Goal: Transaction & Acquisition: Obtain resource

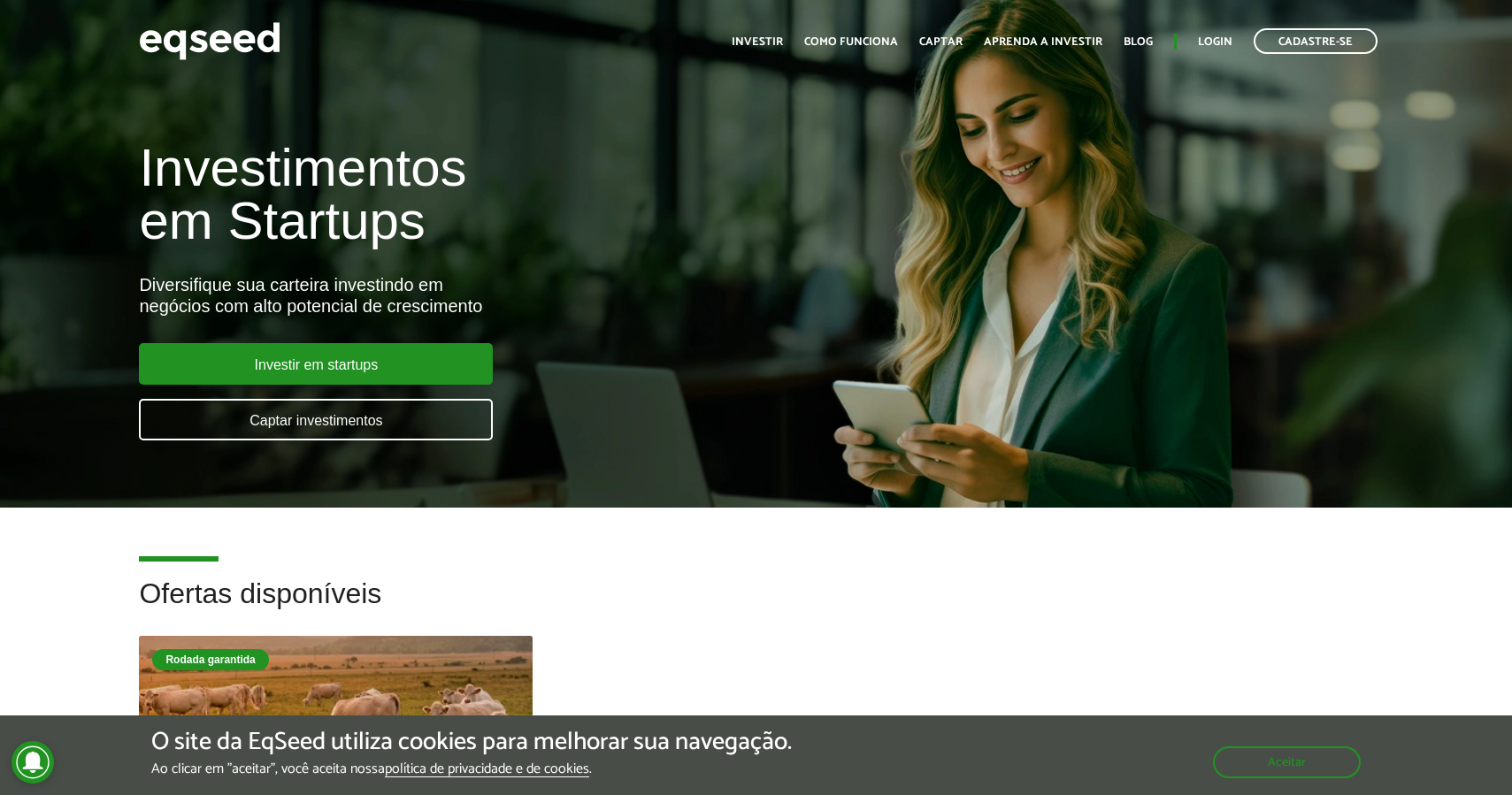
scroll to position [535, 0]
click at [1217, 48] on link "Login" at bounding box center [1215, 42] width 35 height 12
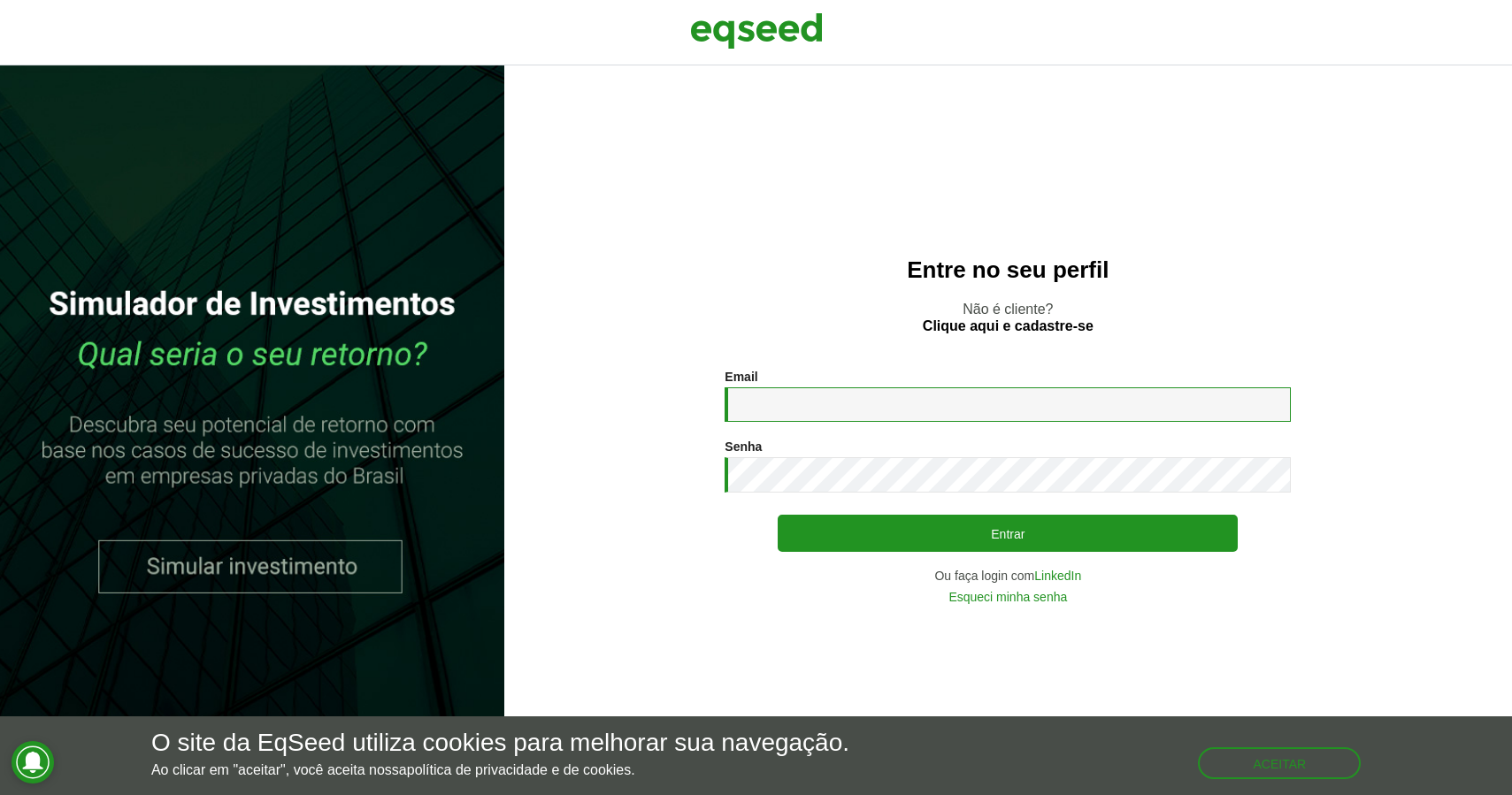
type input "**********"
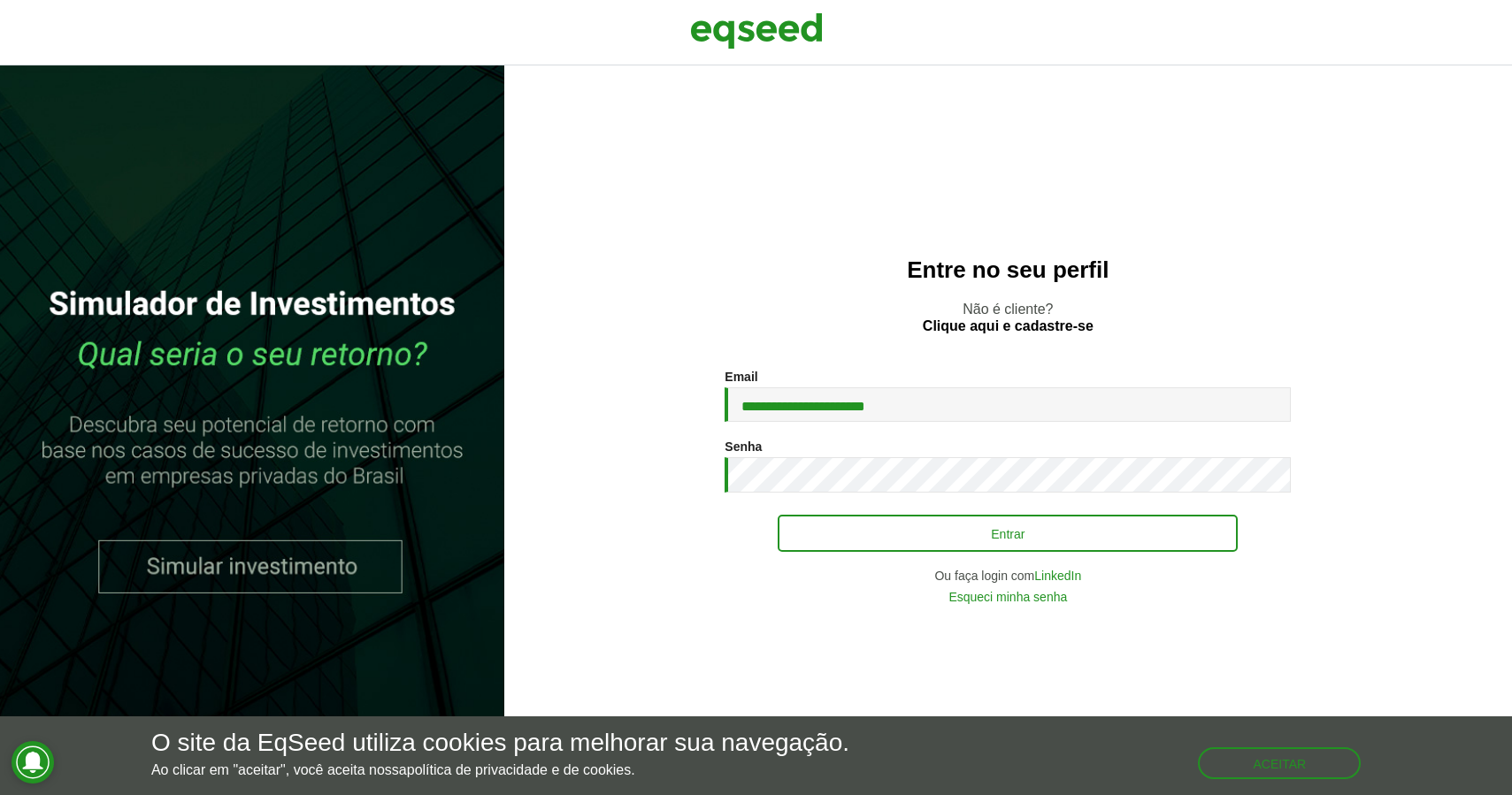
click at [965, 545] on button "Entrar" at bounding box center [1007, 533] width 460 height 37
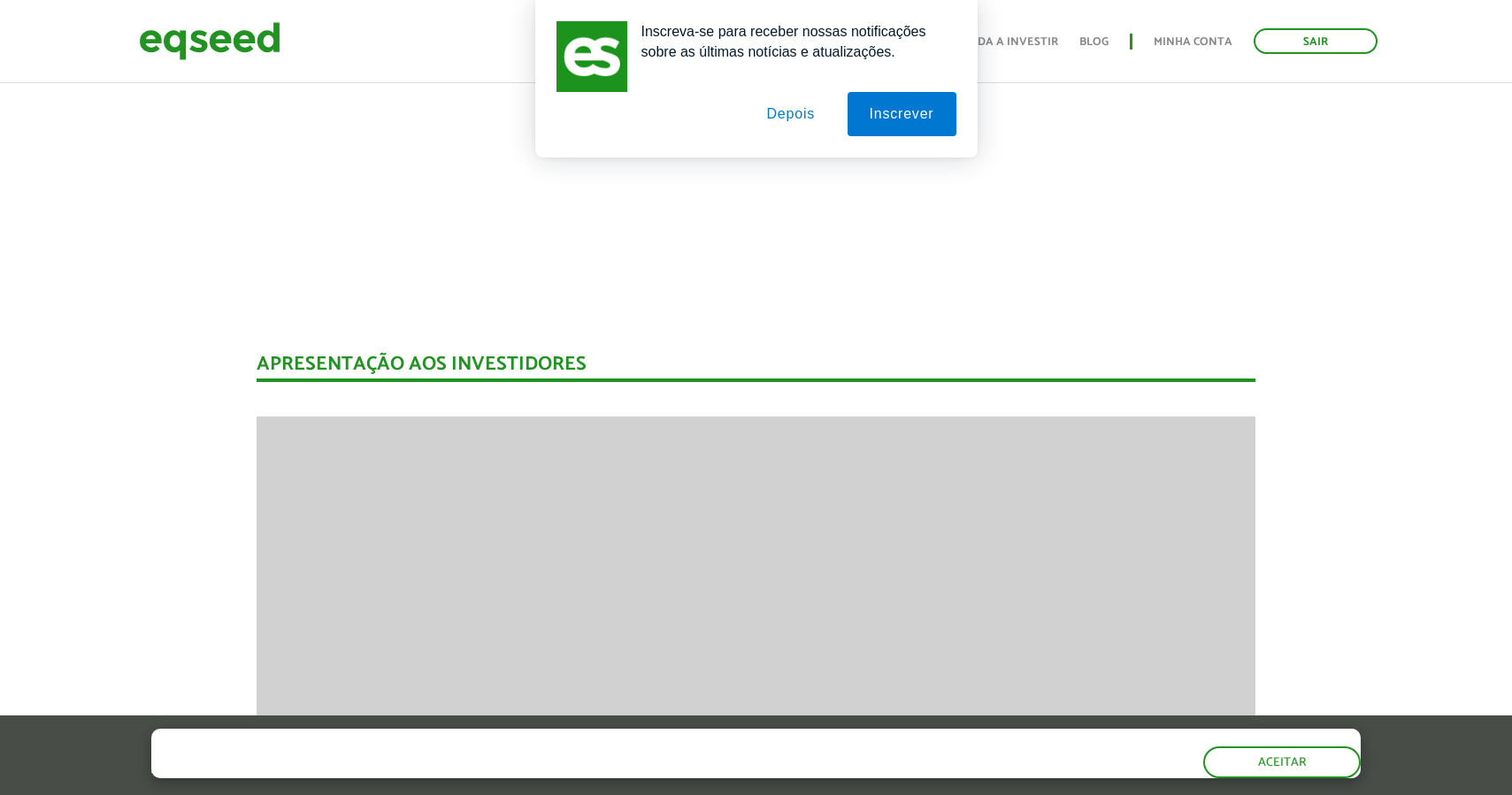
scroll to position [2250, 0]
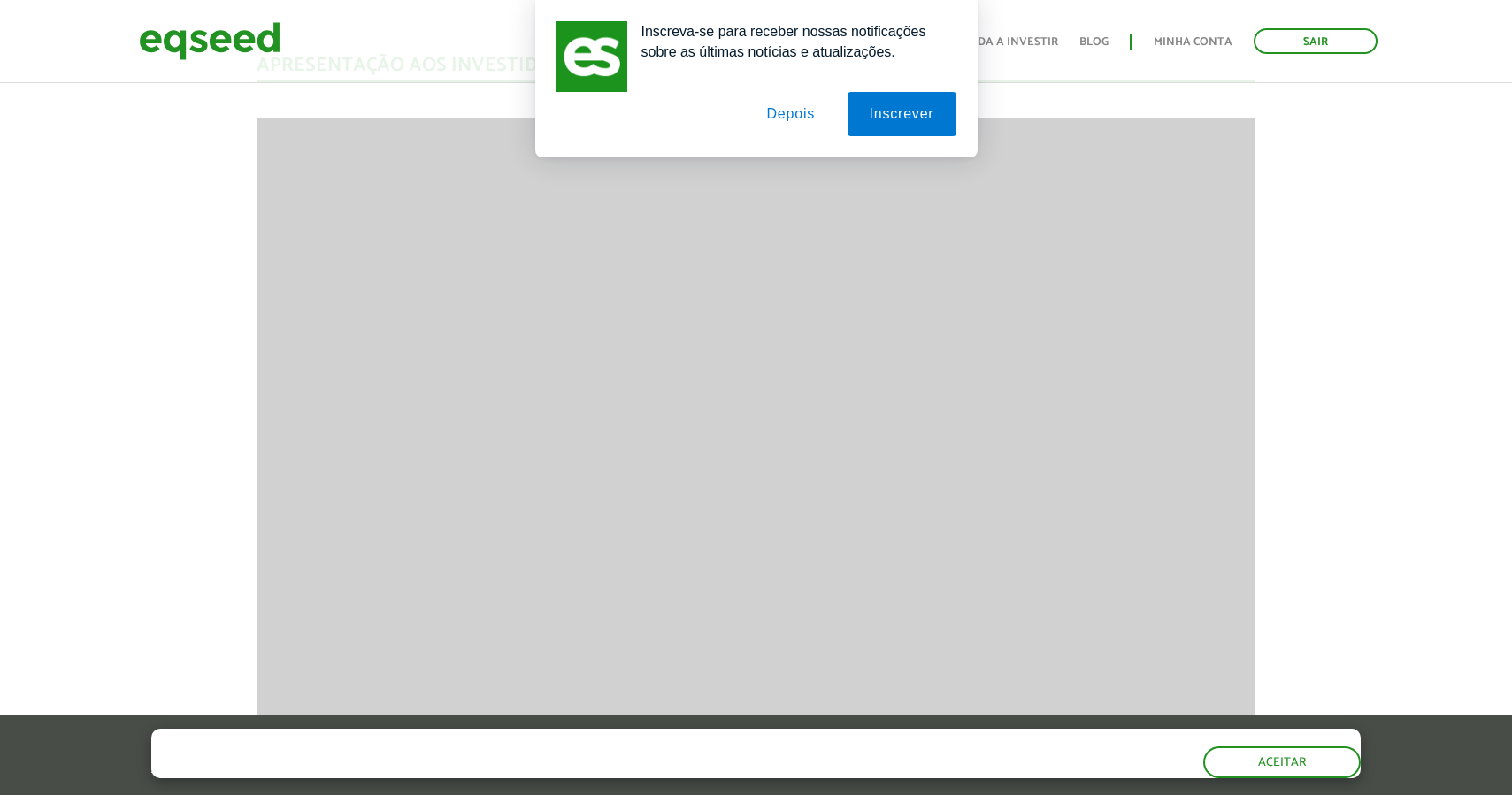
click at [797, 123] on button "Depois" at bounding box center [790, 114] width 93 height 44
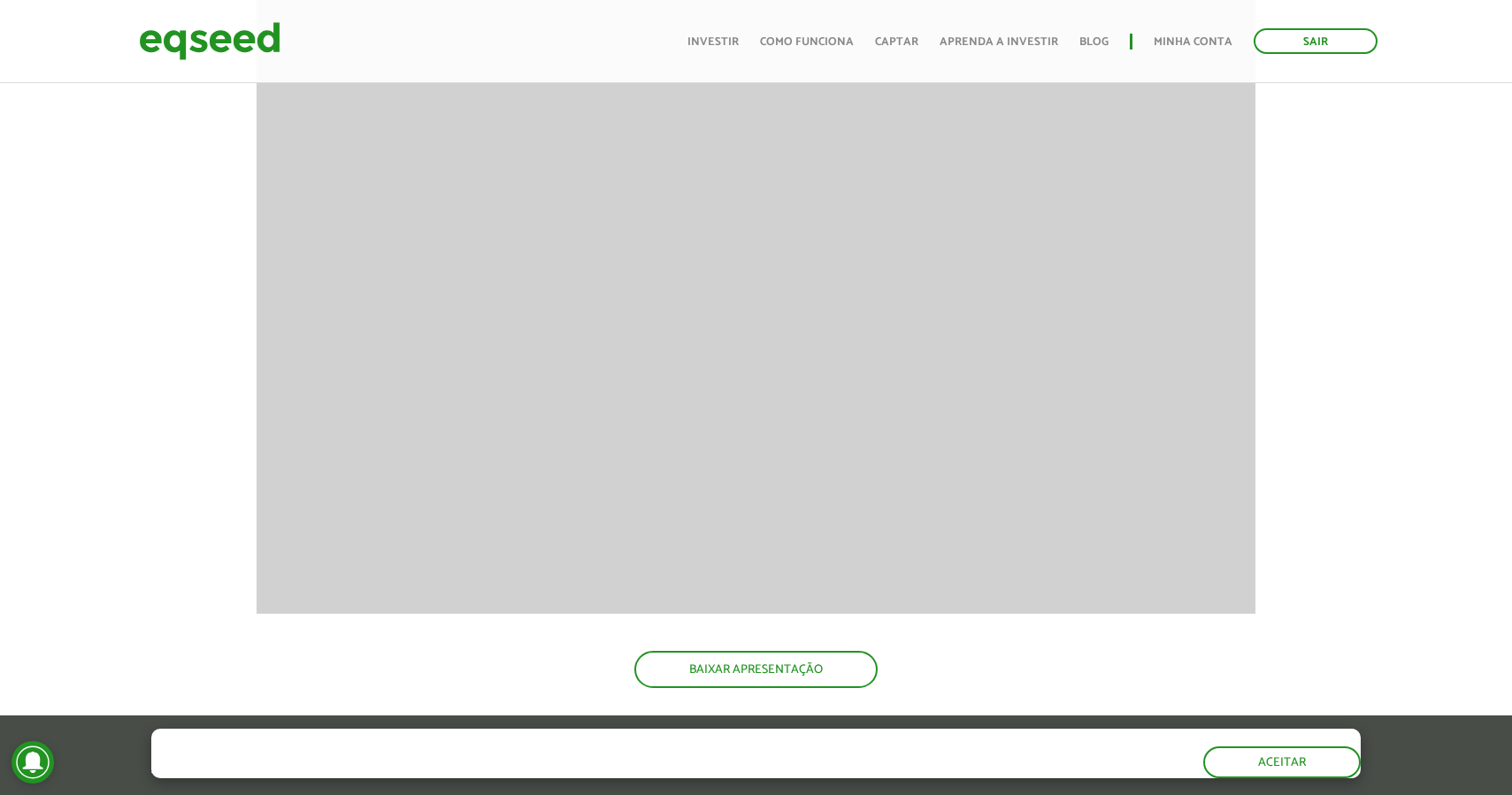
scroll to position [2560, 0]
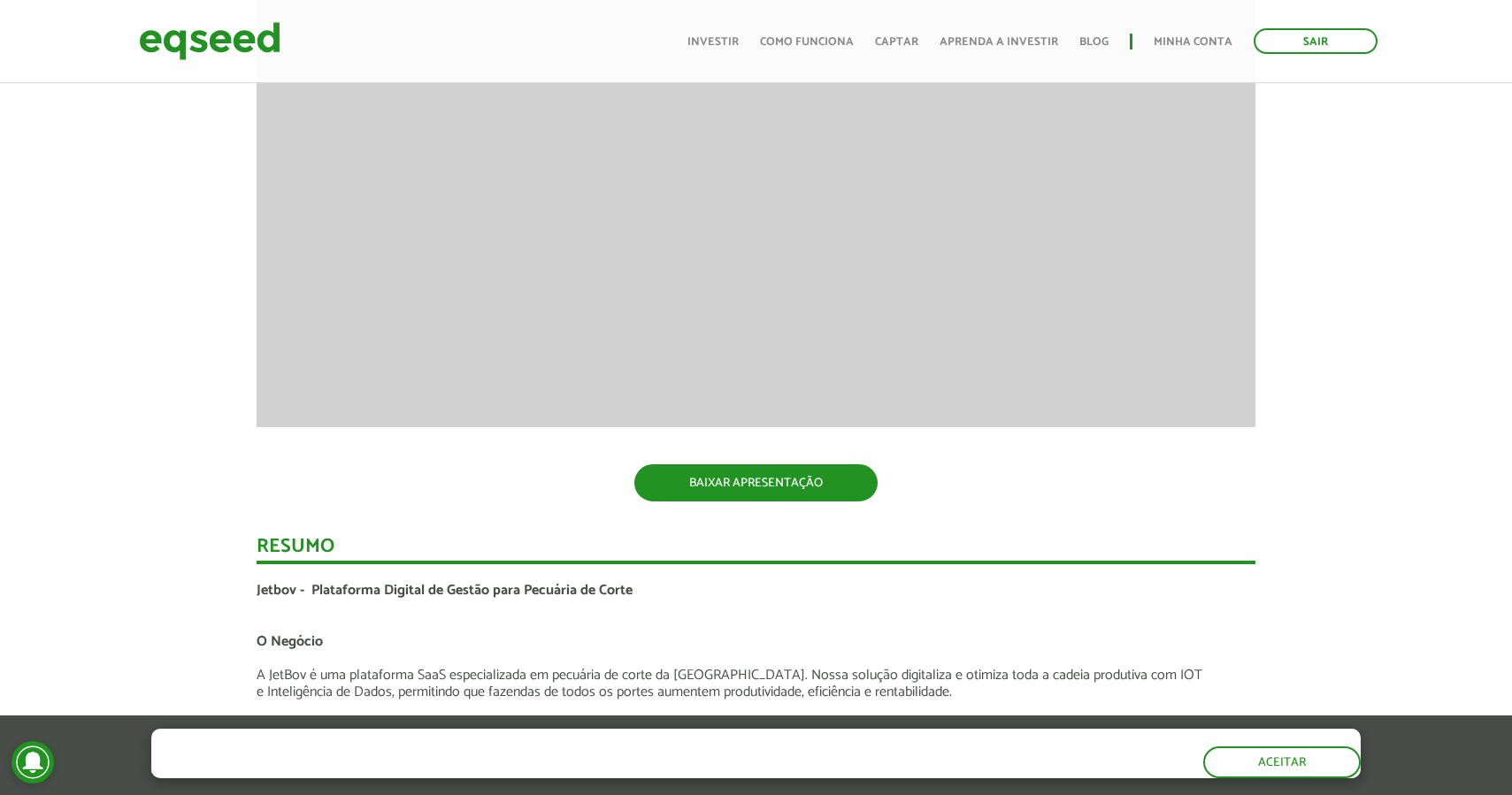
click at [739, 488] on link "BAIXAR APRESENTAÇÃO" at bounding box center [755, 483] width 243 height 37
